Goal: Information Seeking & Learning: Find specific fact

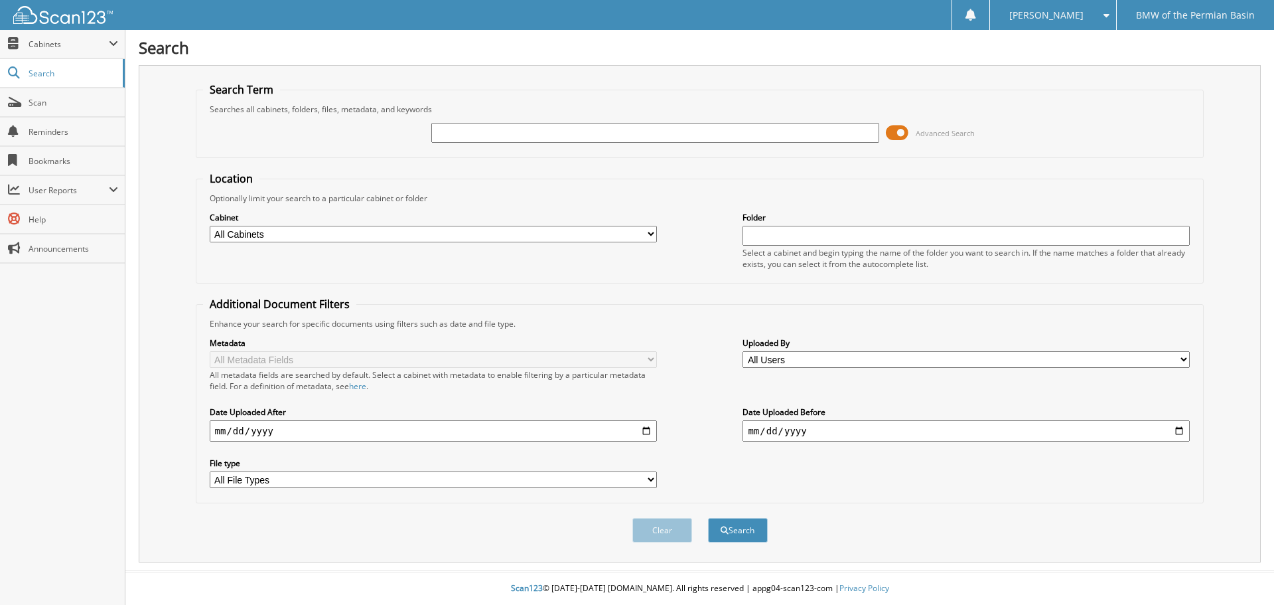
click at [452, 133] on input "text" at bounding box center [654, 133] width 447 height 20
type input "7"
type input "483450"
click at [708, 518] on button "Search" at bounding box center [738, 530] width 60 height 25
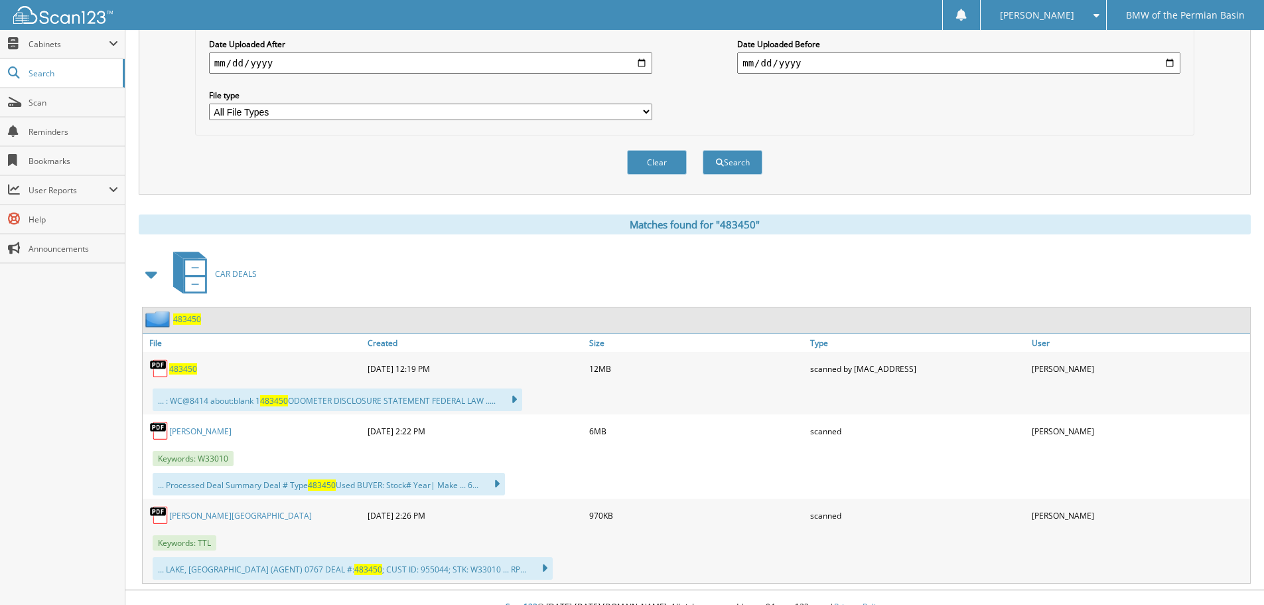
scroll to position [387, 0]
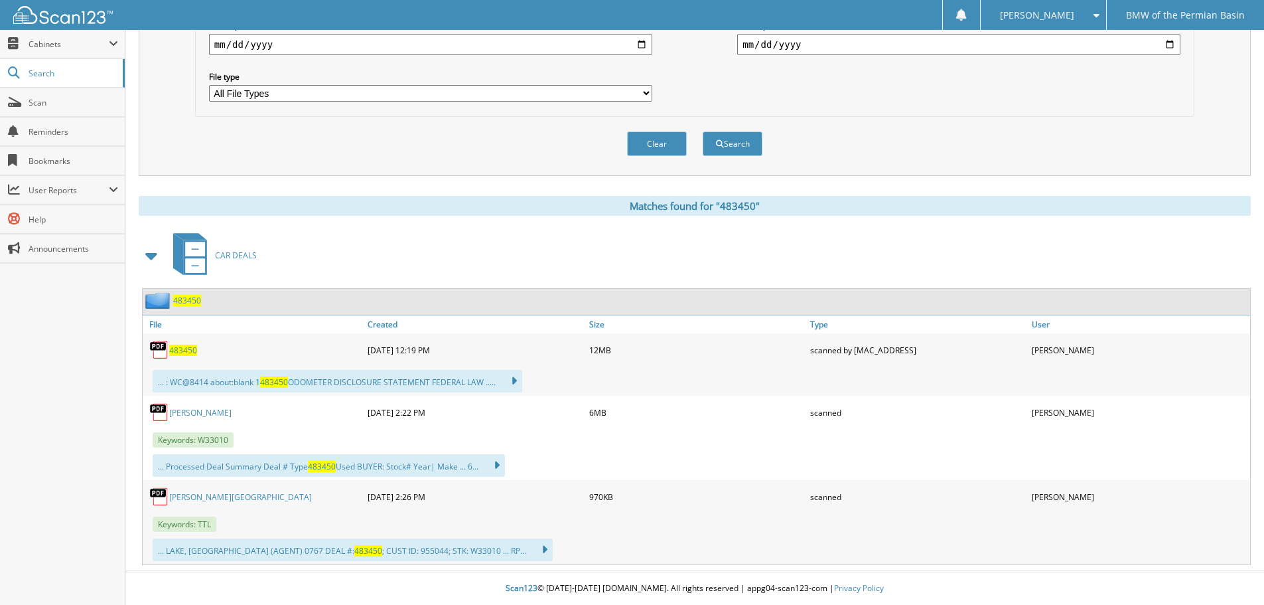
click at [185, 350] on span "483450" at bounding box center [183, 349] width 28 height 11
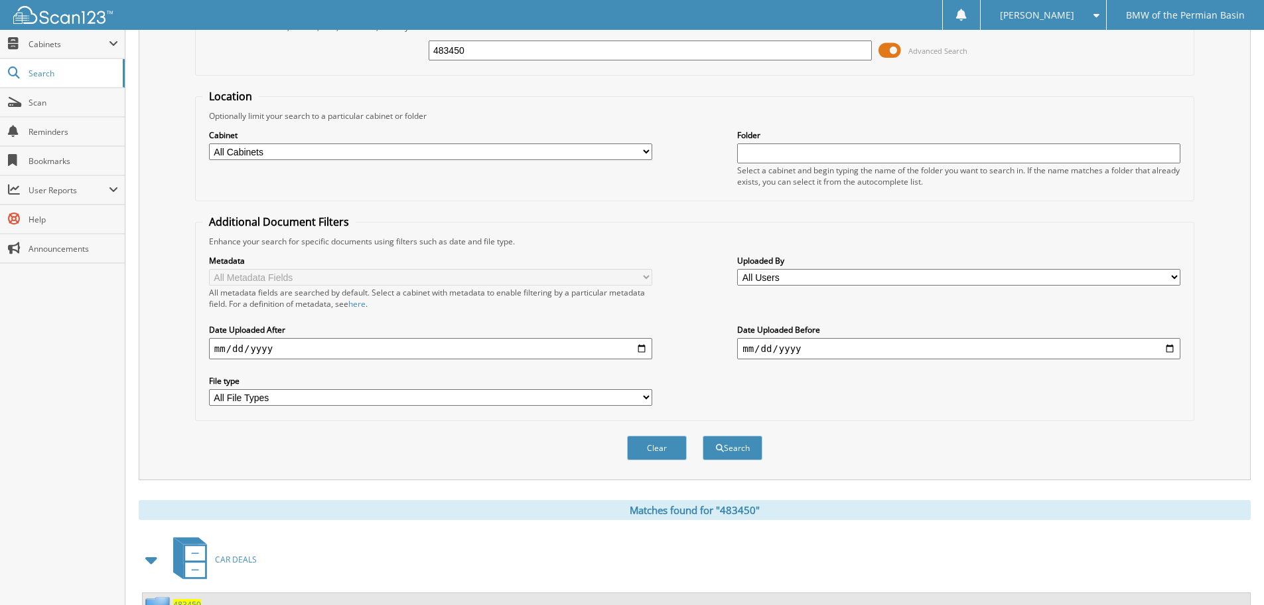
scroll to position [0, 0]
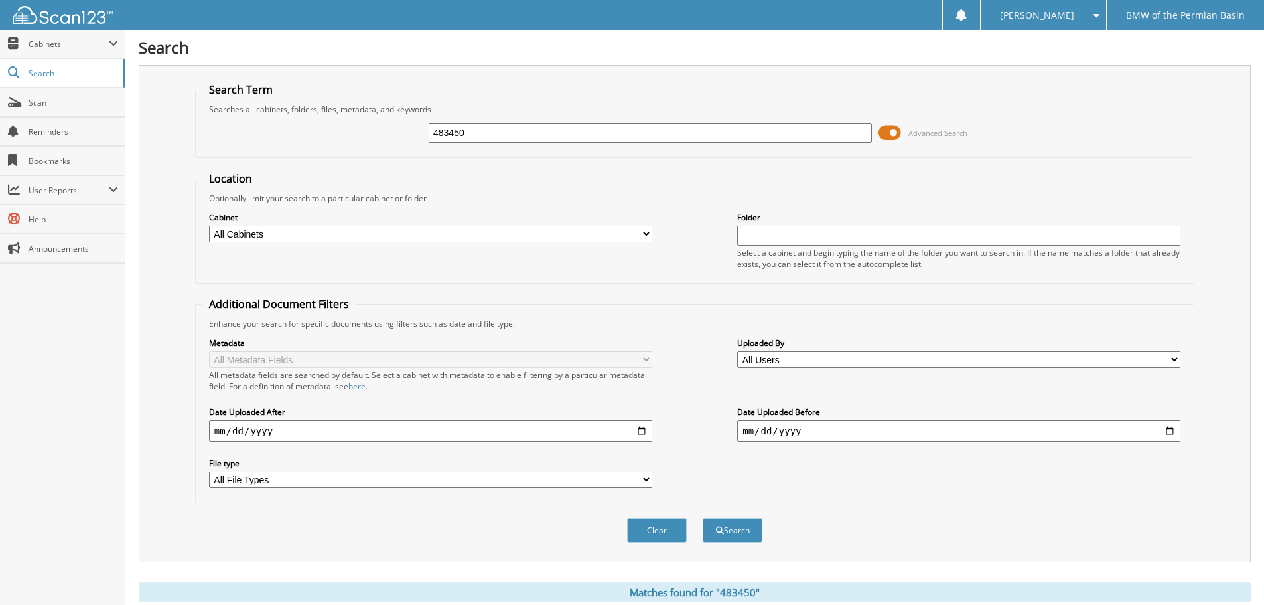
drag, startPoint x: 479, startPoint y: 133, endPoint x: 278, endPoint y: 146, distance: 201.5
click at [278, 146] on div "483450 Advanced Search" at bounding box center [694, 133] width 985 height 36
click at [488, 137] on input "483450" at bounding box center [650, 133] width 443 height 20
drag, startPoint x: 483, startPoint y: 133, endPoint x: 310, endPoint y: 135, distance: 173.2
click at [311, 135] on div "483450 Advanced Search" at bounding box center [694, 133] width 985 height 36
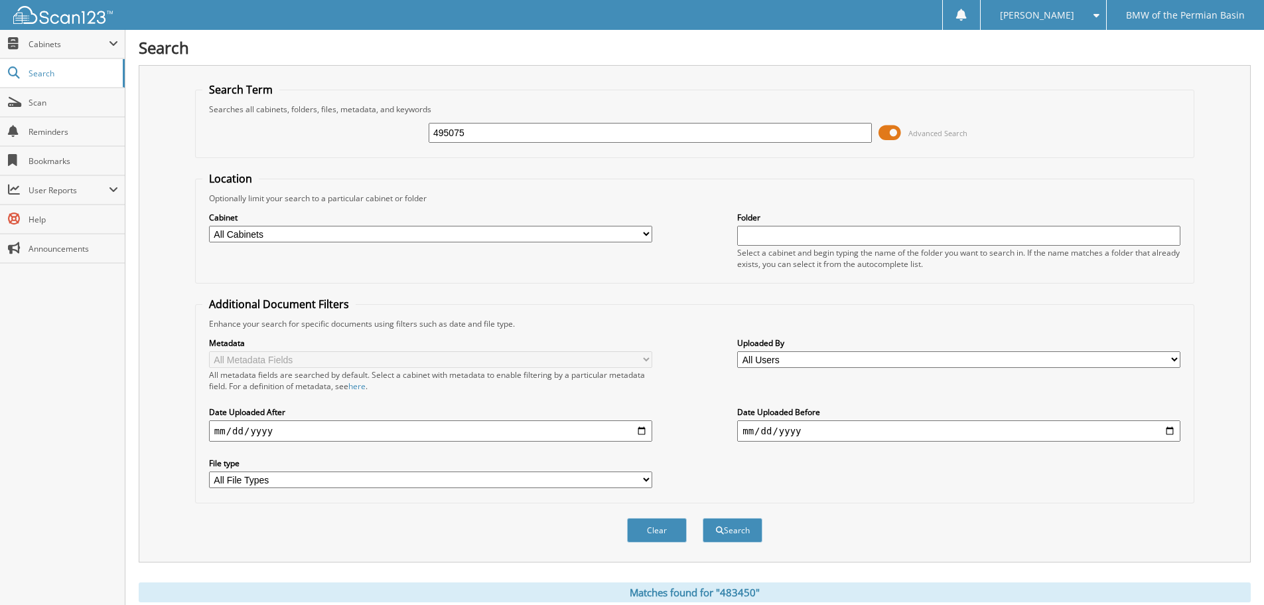
type input "495075"
click at [703, 518] on button "Search" at bounding box center [733, 530] width 60 height 25
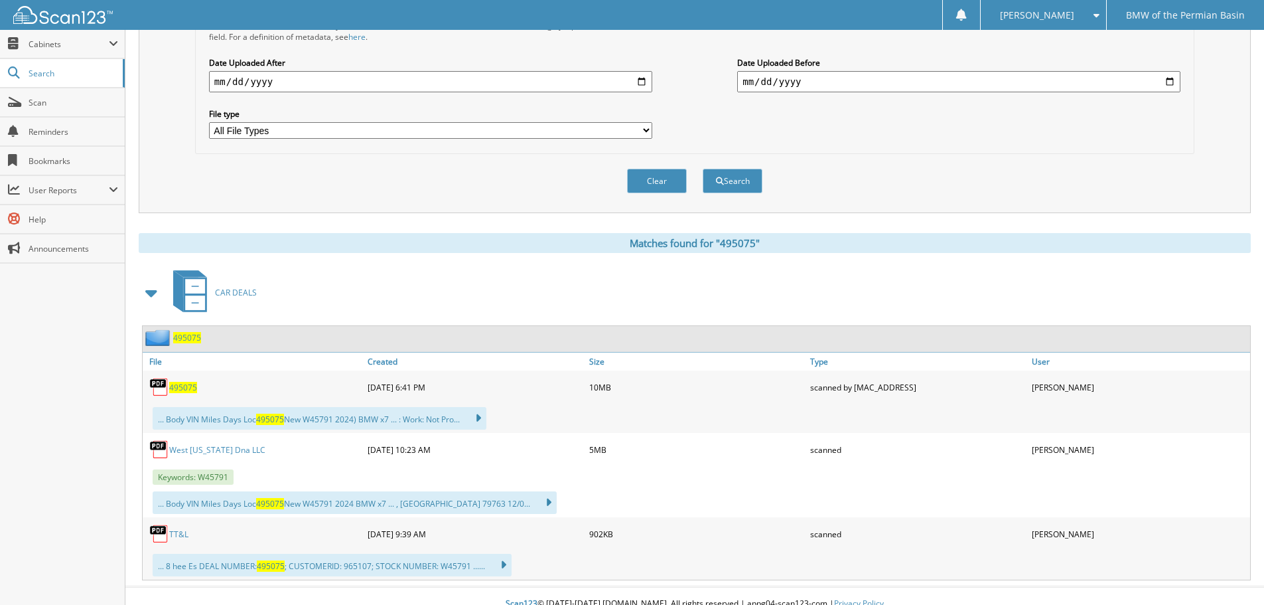
scroll to position [365, 0]
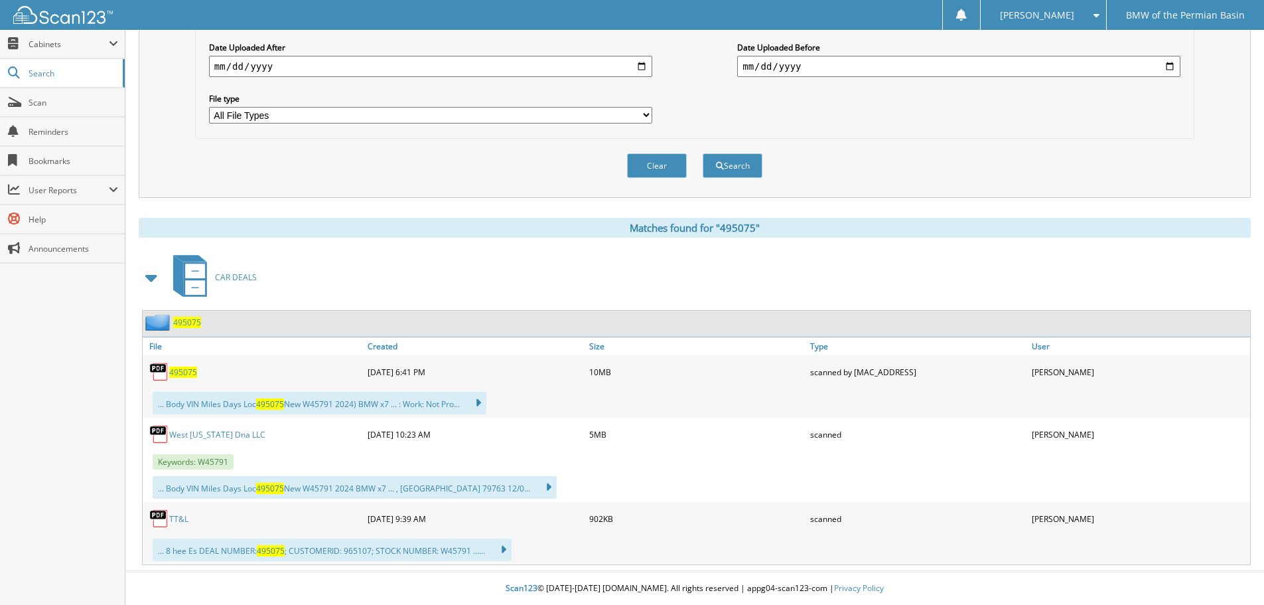
click at [183, 370] on span "495075" at bounding box center [183, 371] width 28 height 11
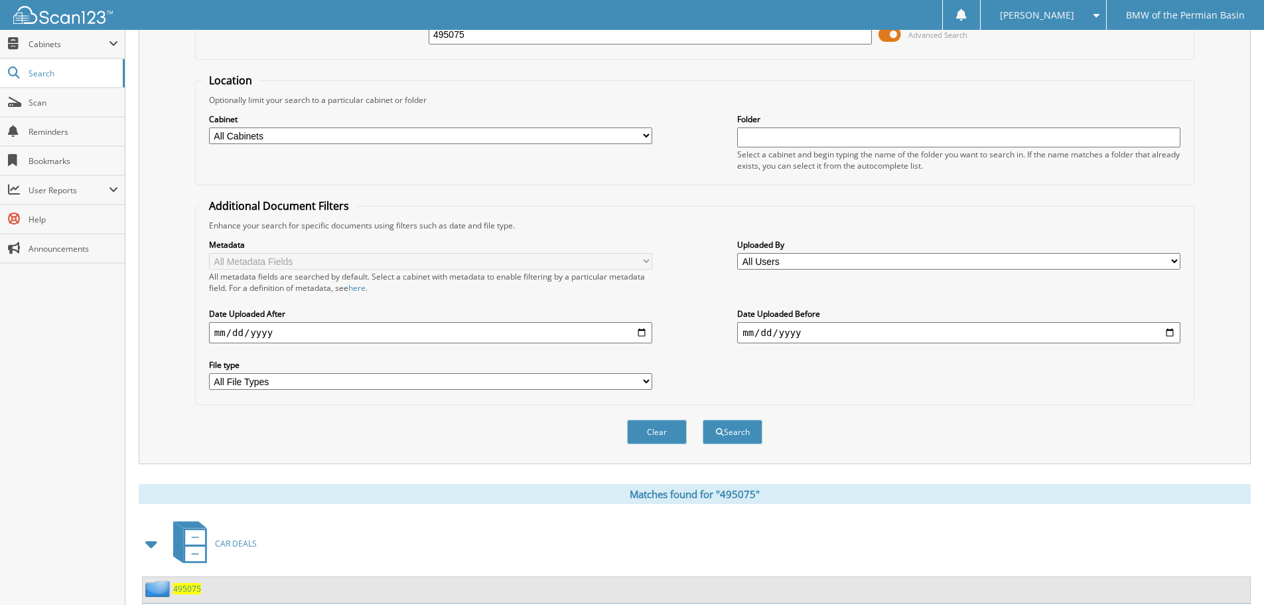
scroll to position [33, 0]
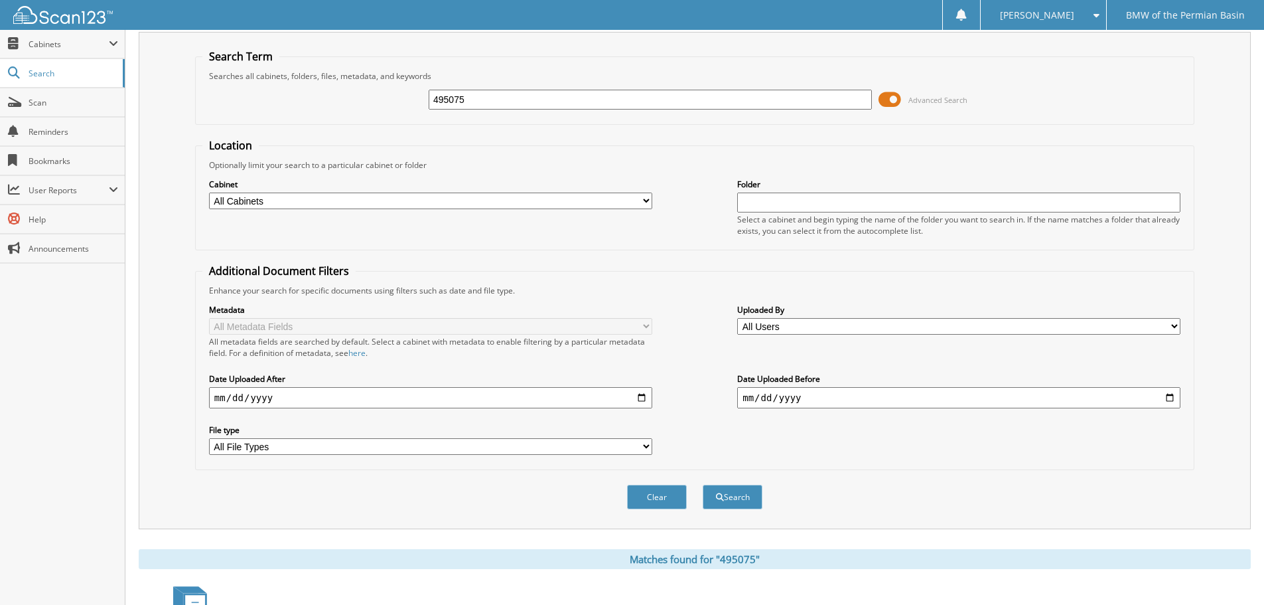
drag, startPoint x: 466, startPoint y: 102, endPoint x: 314, endPoint y: 116, distance: 152.7
click at [313, 117] on div "495075 Advanced Search" at bounding box center [694, 100] width 985 height 36
type input "503803"
click at [703, 485] on button "Search" at bounding box center [733, 497] width 60 height 25
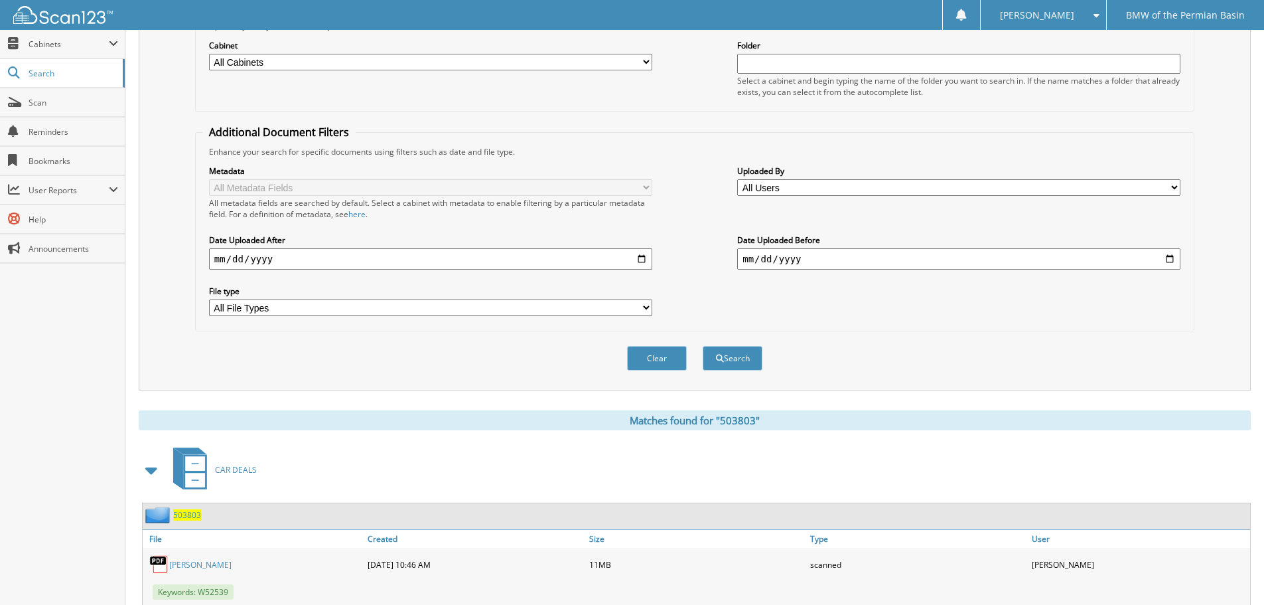
scroll to position [387, 0]
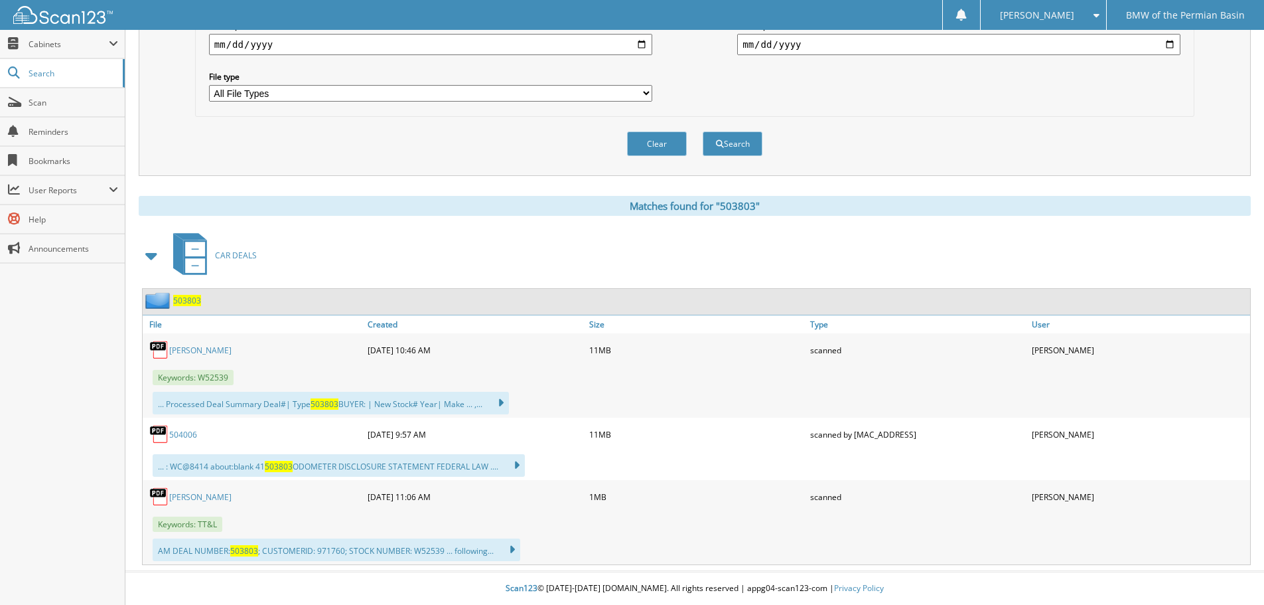
click at [187, 433] on link "504006" at bounding box center [183, 434] width 28 height 11
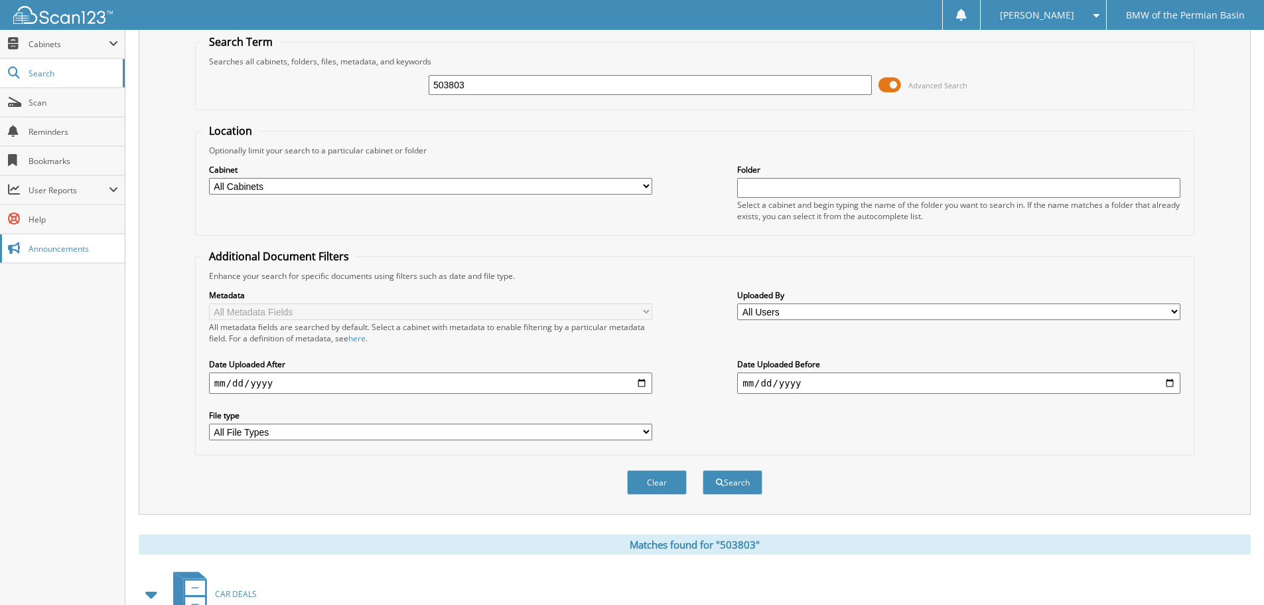
scroll to position [0, 0]
